Goal: Contribute content: Add original content to the website for others to see

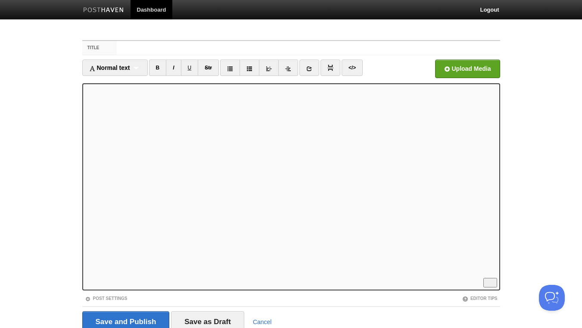
scroll to position [93, 0]
click at [160, 69] on link "B" at bounding box center [158, 67] width 18 height 16
click at [176, 69] on link "I" at bounding box center [173, 67] width 15 height 16
click at [160, 67] on link "B" at bounding box center [158, 67] width 18 height 16
click at [160, 70] on link "B" at bounding box center [158, 67] width 18 height 16
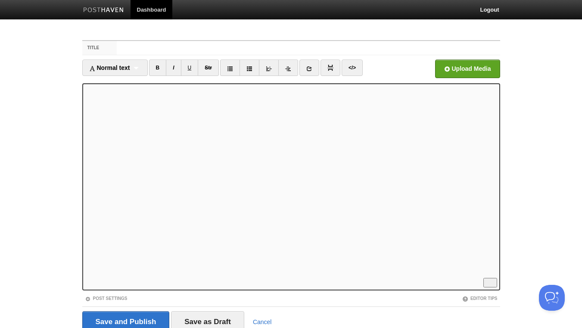
scroll to position [279, 0]
click at [354, 71] on link "</>" at bounding box center [352, 67] width 21 height 16
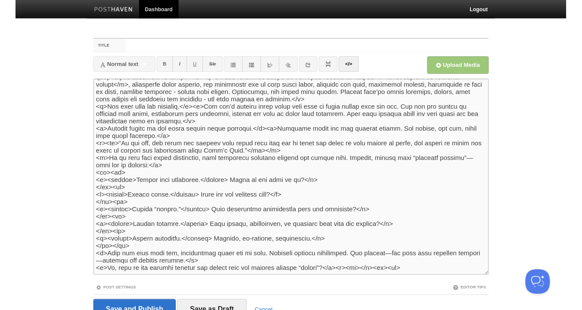
scroll to position [124, 0]
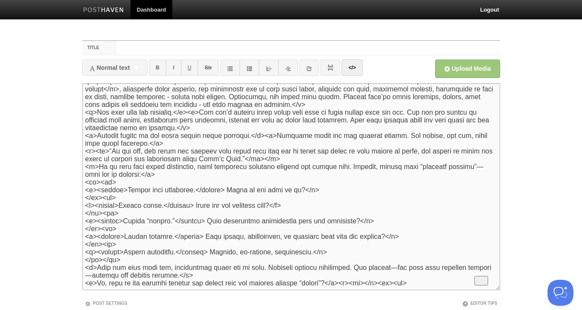
drag, startPoint x: 208, startPoint y: 147, endPoint x: 135, endPoint y: 147, distance: 72.9
click at [207, 147] on textarea "To enrich screen reader interactions, please activate Accessibility in Grammarl…" at bounding box center [291, 186] width 418 height 207
click at [86, 147] on textarea "To enrich screen reader interactions, please activate Accessibility in Grammarl…" at bounding box center [291, 186] width 418 height 207
drag, startPoint x: 128, startPoint y: 147, endPoint x: 75, endPoint y: 148, distance: 52.2
click at [82, 148] on textarea "To enrich screen reader interactions, please activate Accessibility in Grammarl…" at bounding box center [291, 186] width 418 height 207
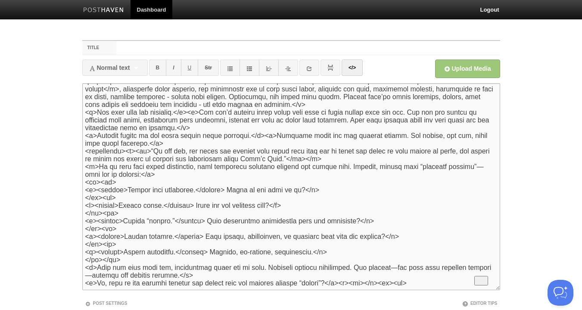
click at [328, 154] on textarea "To enrich screen reader interactions, please activate Accessibility in Grammarl…" at bounding box center [291, 186] width 418 height 207
paste textarea "<blockquote>"
click at [328, 154] on textarea "To enrich screen reader interactions, please activate Accessibility in Grammarl…" at bounding box center [291, 186] width 418 height 207
type textarea "<l>Ipsu do sit ametco adi elit seddoei temp incid utl’e dolo ma aliqua eni adm …"
click at [359, 68] on link "</>" at bounding box center [352, 67] width 21 height 16
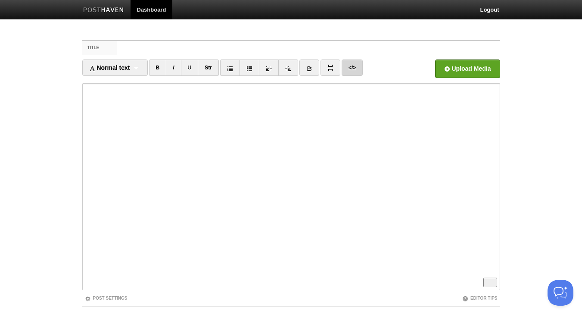
scroll to position [279, 0]
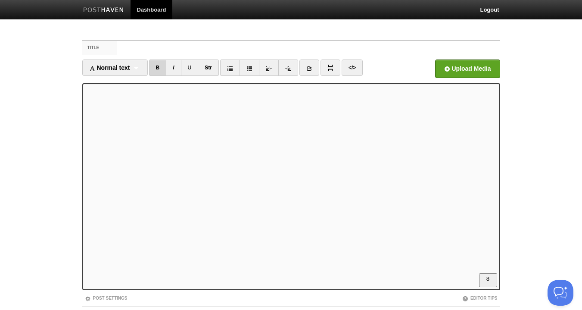
click at [163, 65] on link "B" at bounding box center [158, 67] width 18 height 16
drag, startPoint x: 157, startPoint y: 64, endPoint x: 164, endPoint y: 64, distance: 6.5
click at [157, 64] on link "B" at bounding box center [158, 67] width 18 height 16
click at [180, 67] on link "I" at bounding box center [173, 67] width 15 height 16
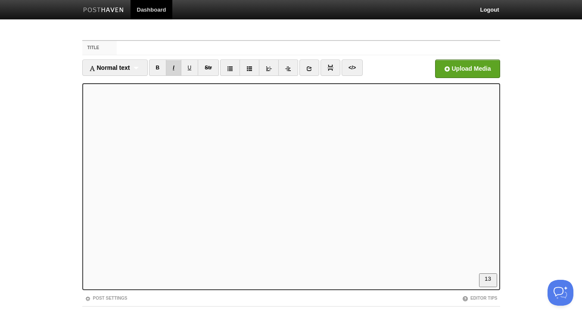
scroll to position [0, 0]
click at [201, 47] on input "Title" at bounding box center [308, 48] width 383 height 14
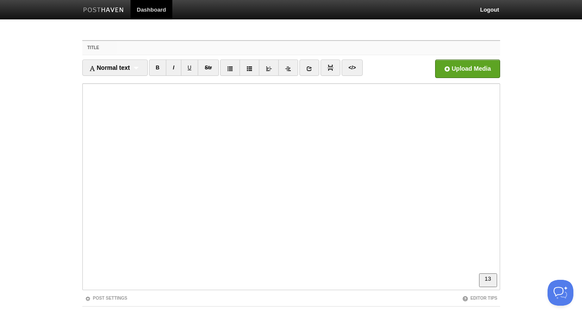
paste input "The Progress Formula: How to Stay Motivated in Long Journeys"
drag, startPoint x: 238, startPoint y: 47, endPoint x: 329, endPoint y: 47, distance: 91.0
click at [329, 47] on input "The Progress Formula: How to Stay Motivated in Long Journeys" at bounding box center [308, 48] width 383 height 14
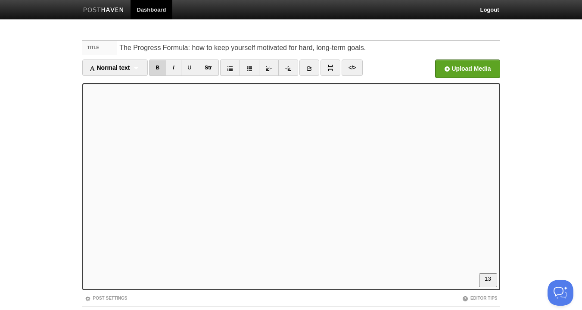
click at [159, 66] on link "B" at bounding box center [158, 67] width 18 height 16
click at [175, 67] on link "I" at bounding box center [173, 67] width 15 height 16
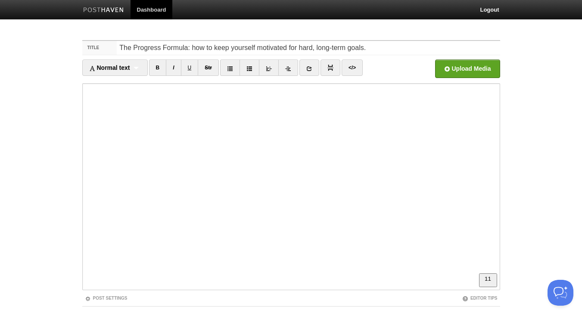
scroll to position [124, 0]
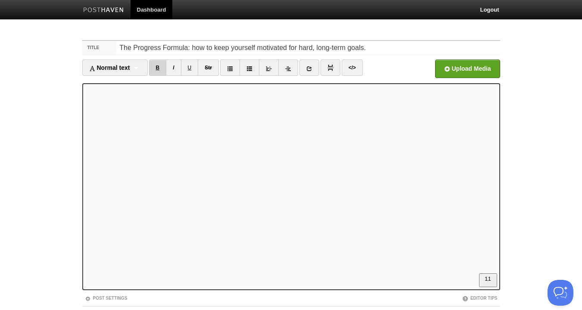
click at [159, 69] on link "B" at bounding box center [158, 67] width 18 height 16
click at [176, 66] on link "I" at bounding box center [173, 67] width 15 height 16
drag, startPoint x: 156, startPoint y: 67, endPoint x: 163, endPoint y: 66, distance: 7.0
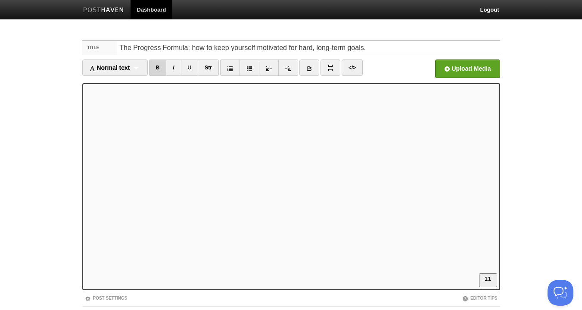
click at [156, 66] on link "B" at bounding box center [158, 67] width 18 height 16
click at [158, 68] on link "B" at bounding box center [158, 67] width 18 height 16
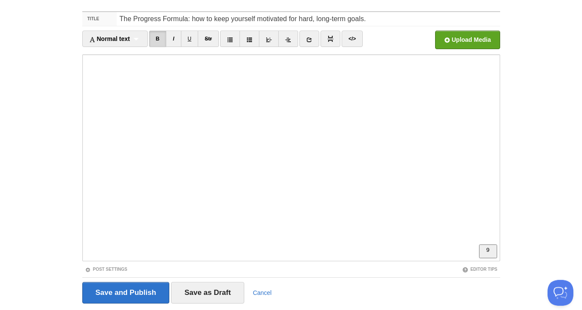
scroll to position [47, 0]
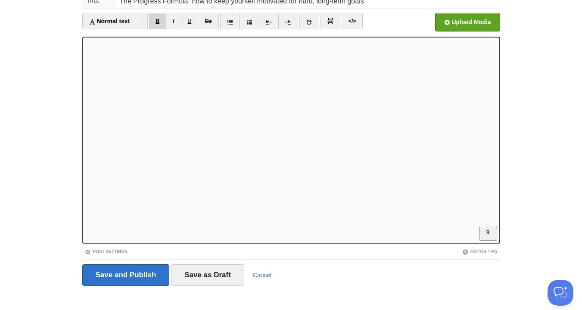
click at [156, 20] on link "B" at bounding box center [158, 21] width 18 height 16
click at [175, 23] on link "I" at bounding box center [173, 21] width 15 height 16
click at [160, 19] on link "B" at bounding box center [158, 21] width 18 height 16
click at [161, 19] on link "B" at bounding box center [158, 21] width 18 height 16
click at [455, 20] on input "LinkedIn" at bounding box center [207, 25] width 653 height 44
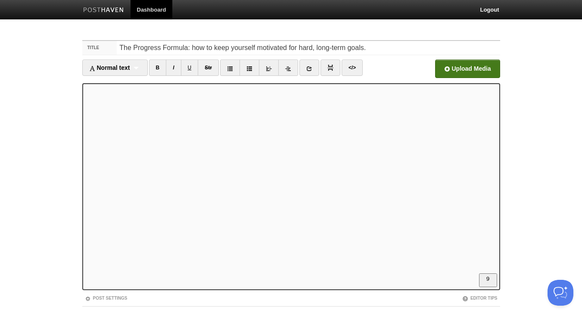
scroll to position [233, 0]
click at [383, 48] on input "The Progress Formula: how to keep yourself motivated for hard, long-term goals." at bounding box center [308, 48] width 383 height 14
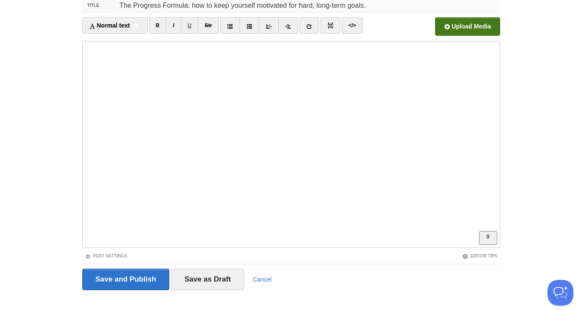
scroll to position [53, 0]
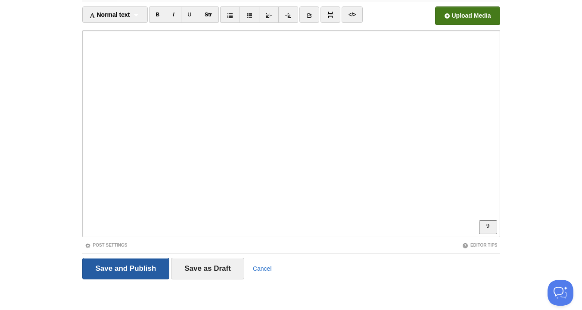
type input "The Progress Formula: how to keep yourself motivated for hard, long-term goals."
click at [114, 273] on input "Save and Publish" at bounding box center [126, 269] width 88 height 22
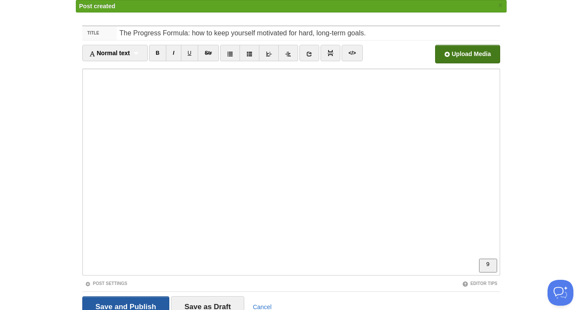
scroll to position [32, 0]
